Goal: Transaction & Acquisition: Purchase product/service

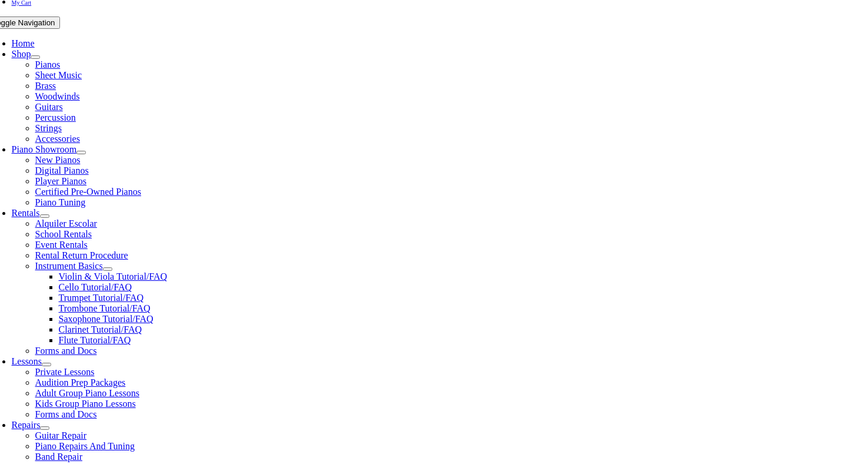
scroll to position [244, 0]
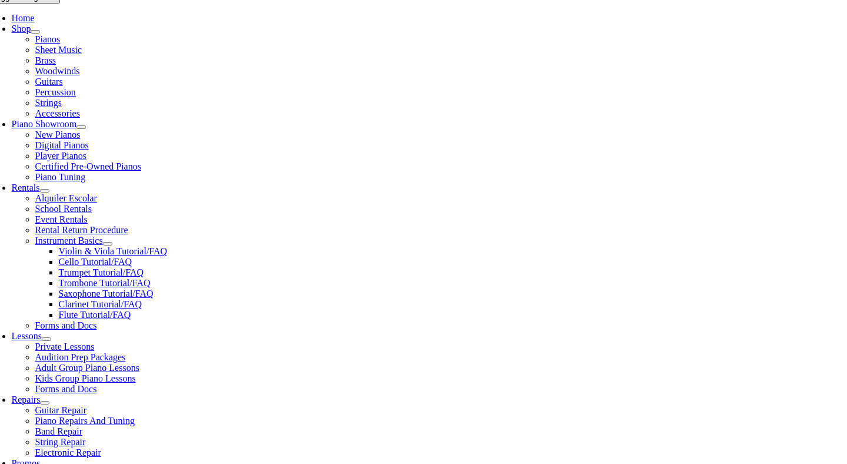
type input "wes"
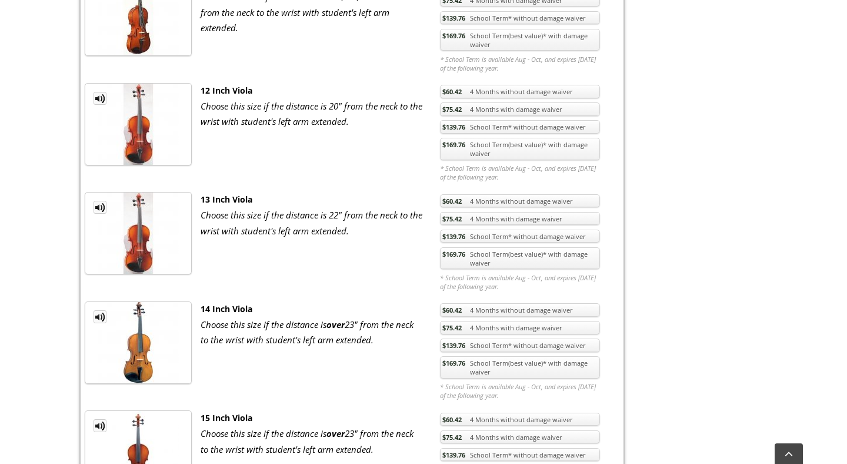
scroll to position [1087, 0]
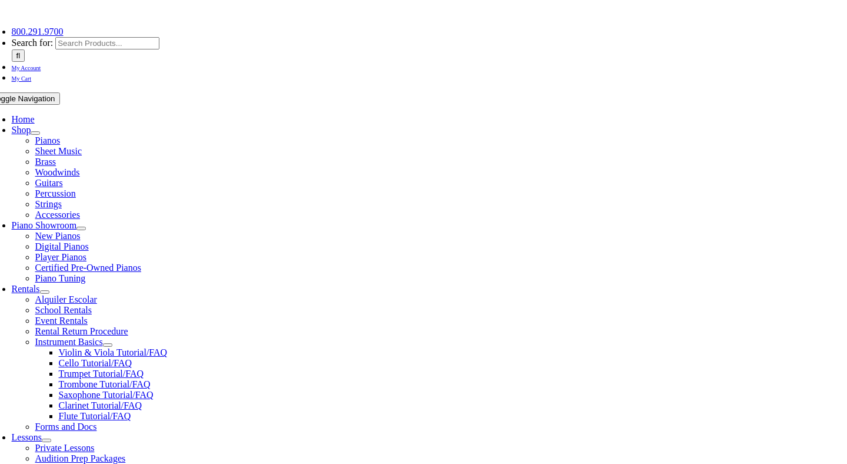
scroll to position [158, 0]
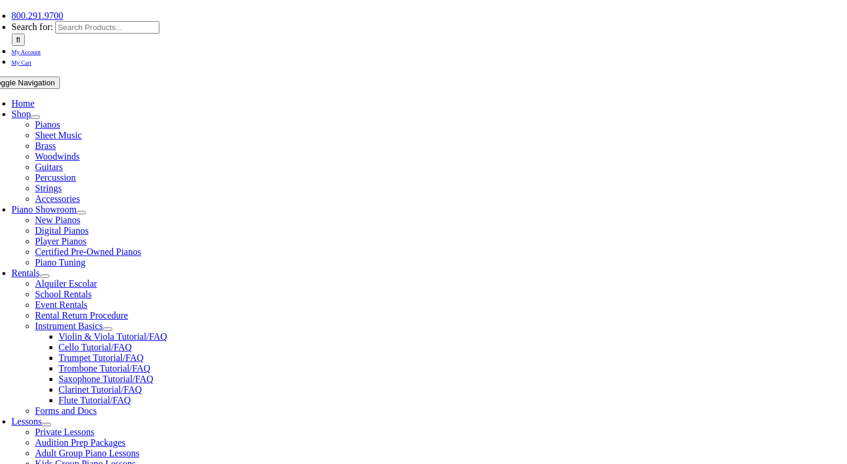
type input "wes"
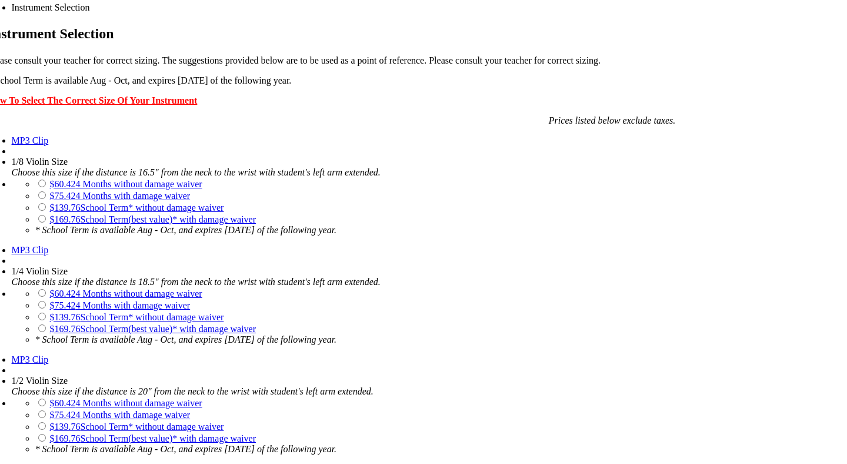
scroll to position [844, 0]
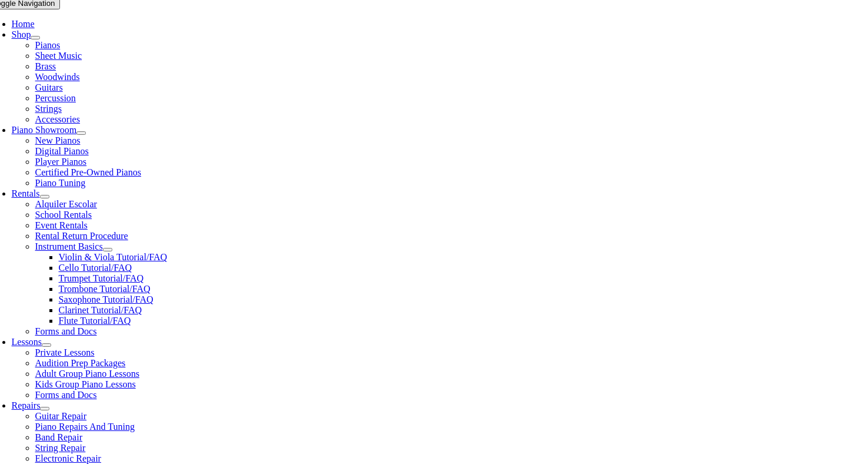
scroll to position [239, 0]
drag, startPoint x: 695, startPoint y: 355, endPoint x: 665, endPoint y: 356, distance: 30.0
